Goal: Transaction & Acquisition: Obtain resource

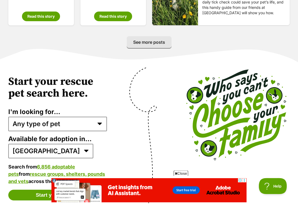
scroll to position [973, 0]
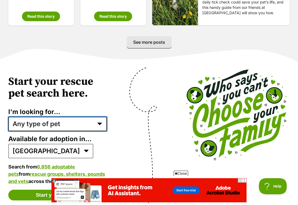
click at [88, 117] on select "Any type of pet Dogs Cats Other pets Pets looking for a home together Pets need…" at bounding box center [57, 124] width 99 height 14
select select "cats"
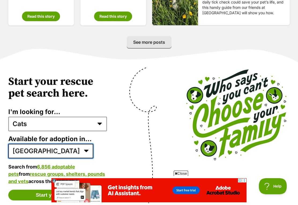
click at [42, 147] on select "[GEOGRAPHIC_DATA] ACT [GEOGRAPHIC_DATA] NT QLD SA TAS [GEOGRAPHIC_DATA] [GEOGRA…" at bounding box center [50, 151] width 85 height 14
click at [46, 145] on select "[GEOGRAPHIC_DATA] ACT [GEOGRAPHIC_DATA] NT QLD SA TAS [GEOGRAPHIC_DATA] [GEOGRA…" at bounding box center [50, 151] width 85 height 14
select select "1"
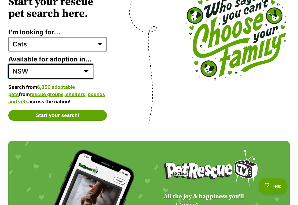
scroll to position [0, 0]
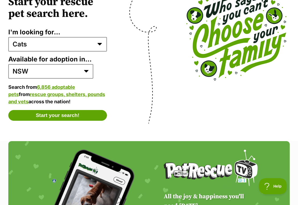
click at [59, 110] on button "Start your search!" at bounding box center [57, 115] width 99 height 11
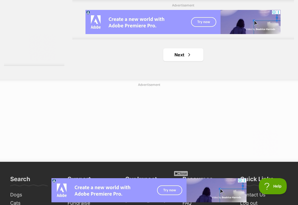
scroll to position [1202, 0]
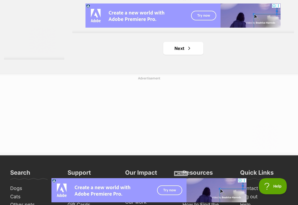
click at [174, 55] on link "Next" at bounding box center [183, 48] width 40 height 13
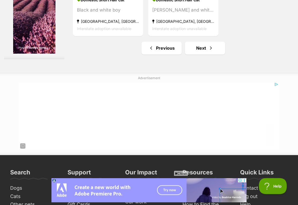
scroll to position [1169, 0]
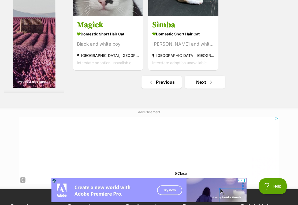
click at [199, 88] on link "Next" at bounding box center [205, 82] width 40 height 13
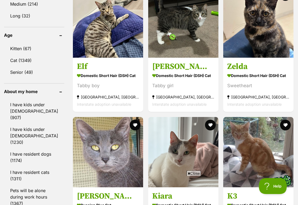
scroll to position [998, 0]
